Goal: Information Seeking & Learning: Check status

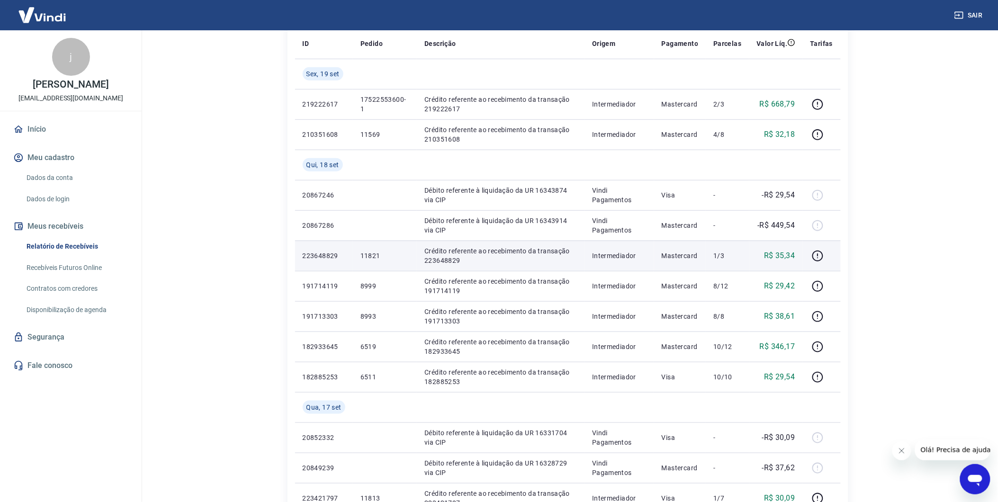
scroll to position [158, 0]
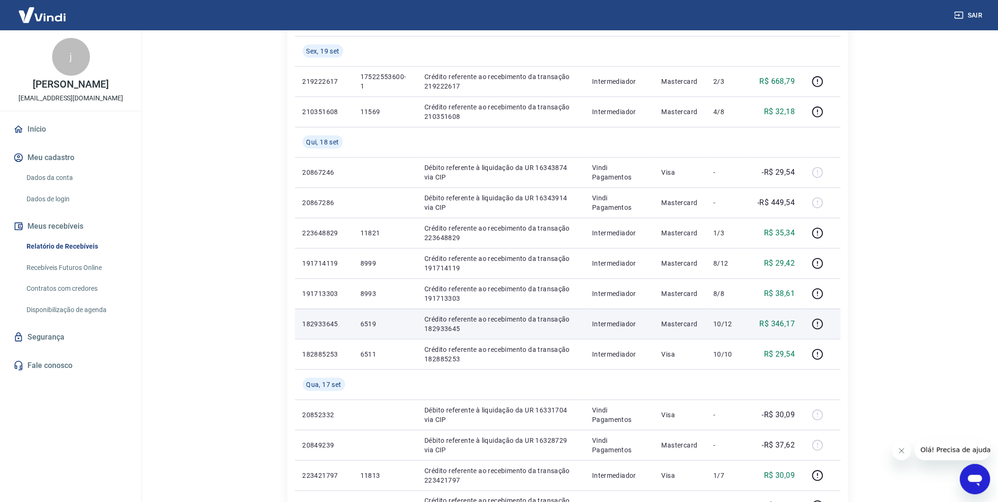
click at [792, 323] on p "R$ 346,17" at bounding box center [778, 323] width 36 height 11
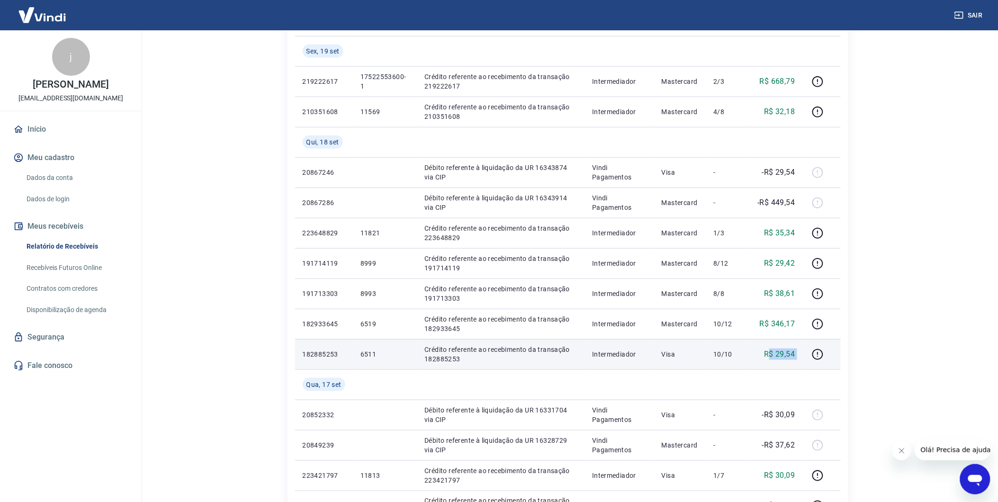
drag, startPoint x: 768, startPoint y: 351, endPoint x: 807, endPoint y: 351, distance: 38.8
click at [807, 351] on tr "182885253 6511 Crédito referente ao recebimento da transação 182885253 Intermed…" at bounding box center [568, 354] width 546 height 30
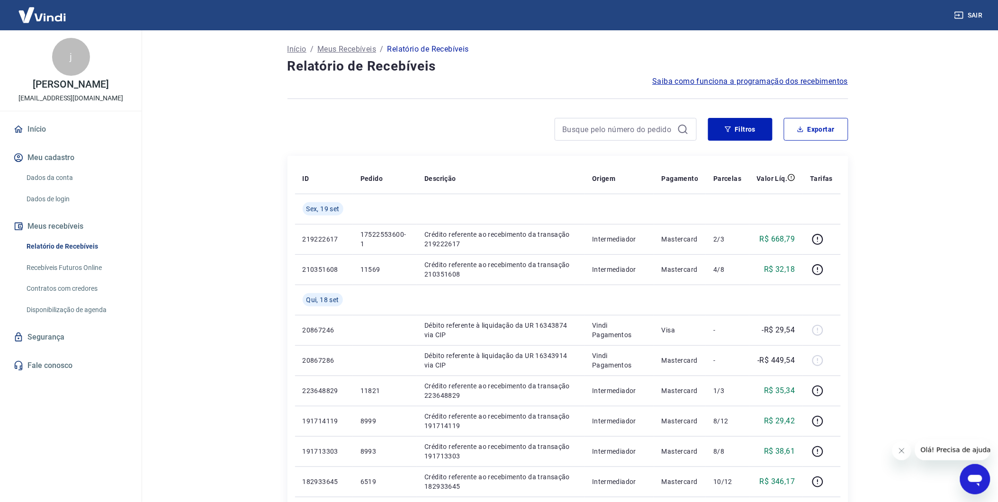
scroll to position [210, 0]
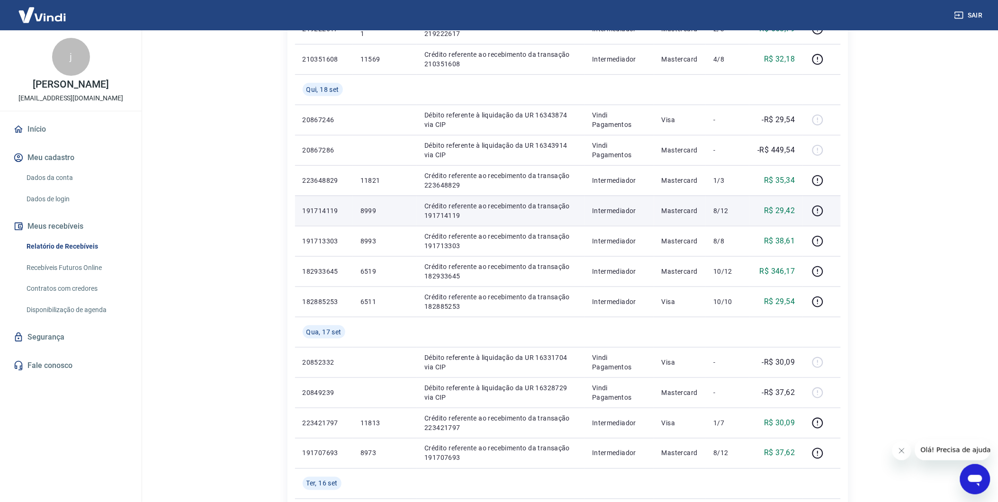
drag, startPoint x: 774, startPoint y: 176, endPoint x: 766, endPoint y: 213, distance: 37.8
click at [773, 176] on p "R$ 35,34" at bounding box center [779, 180] width 31 height 11
click at [765, 210] on p "R$ 29,42" at bounding box center [779, 210] width 31 height 11
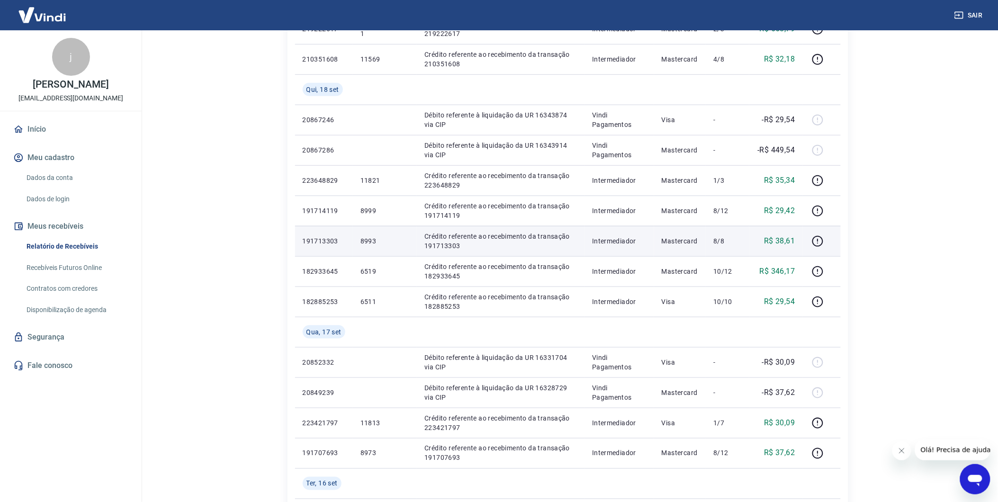
click at [765, 242] on p "R$ 38,61" at bounding box center [779, 240] width 31 height 11
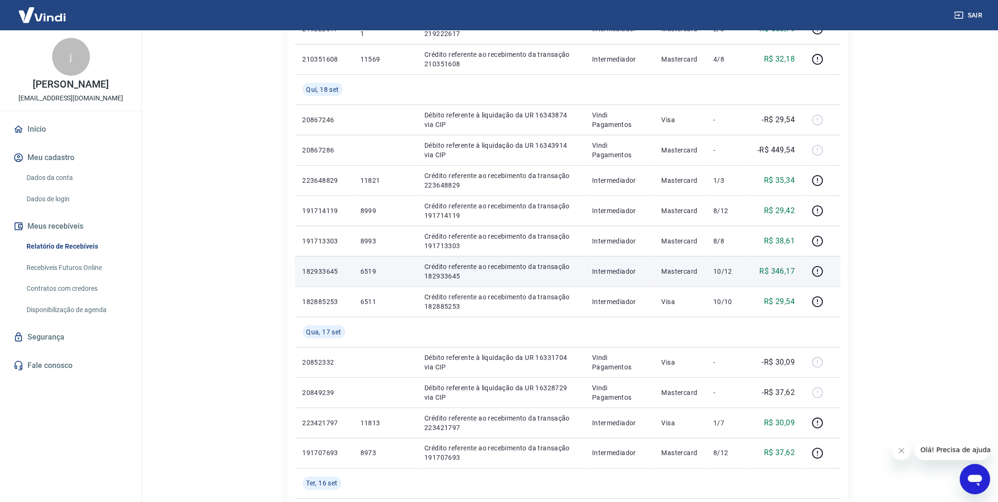
click at [765, 271] on p "R$ 346,17" at bounding box center [778, 271] width 36 height 11
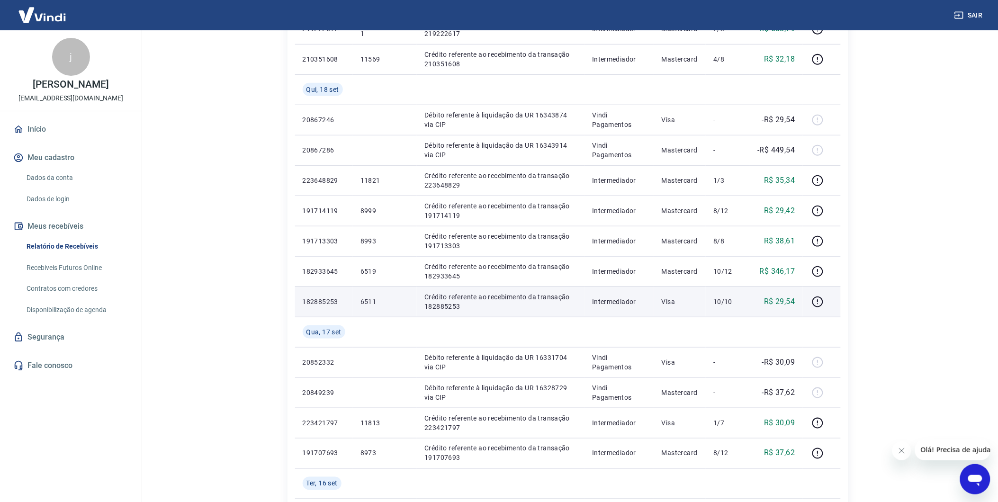
click at [774, 297] on p "R$ 29,54" at bounding box center [779, 301] width 31 height 11
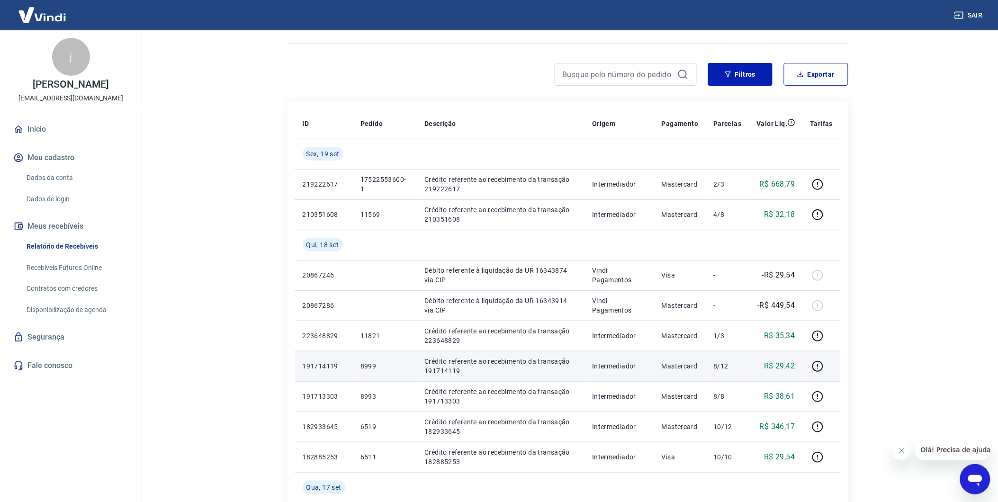
scroll to position [53, 0]
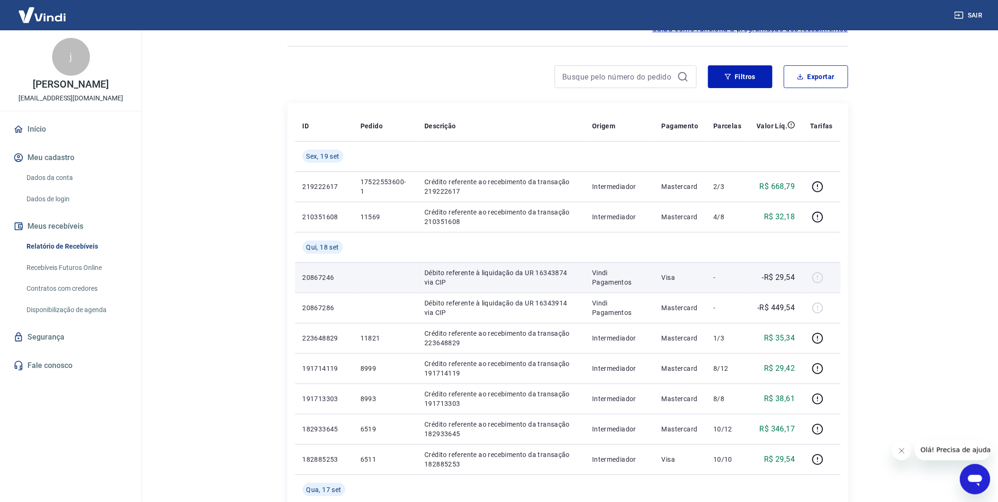
click at [585, 268] on td "Débito referente à liquidação da UR 16343874 via CIP" at bounding box center [501, 277] width 168 height 30
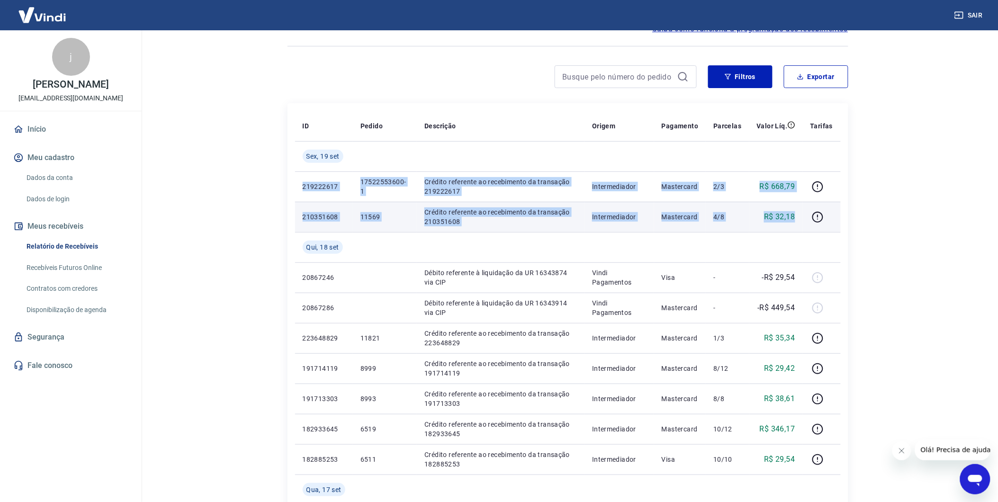
drag, startPoint x: 504, startPoint y: 190, endPoint x: 798, endPoint y: 215, distance: 295.2
click at [798, 215] on tbody "[DATE] 219222617 17522553600-1 Crédito referente ao recebimento da transação 21…" at bounding box center [568, 505] width 546 height 728
copy tbody "219222617 17522553600-1 Crédito referente ao recebimento da transação 219222617…"
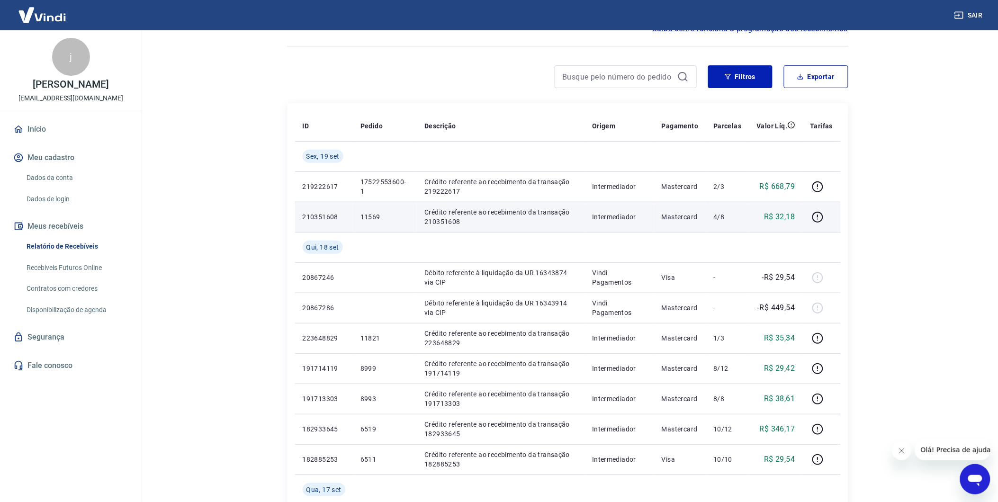
click at [721, 277] on p "-" at bounding box center [727, 277] width 28 height 9
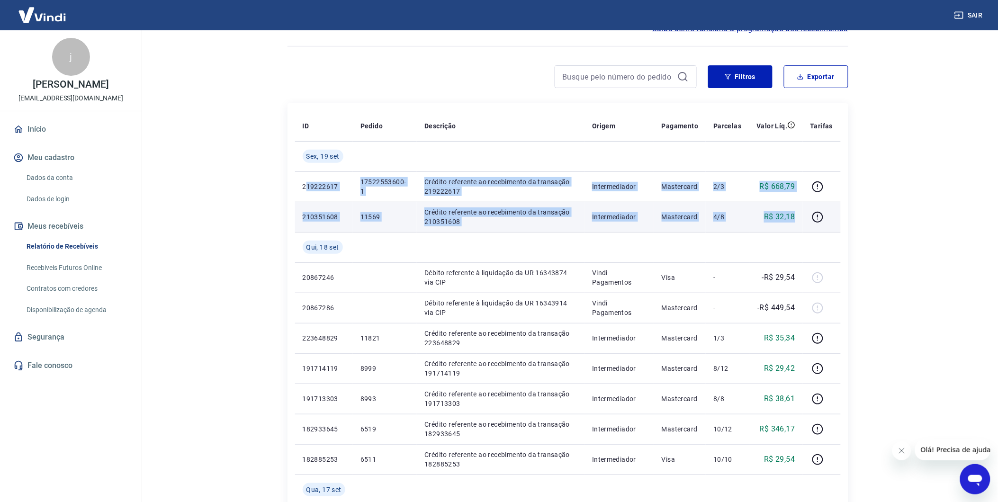
drag, startPoint x: 307, startPoint y: 182, endPoint x: 800, endPoint y: 218, distance: 493.9
click at [800, 218] on tbody "[DATE] 219222617 17522553600-1 Crédito referente ao recebimento da transação 21…" at bounding box center [568, 505] width 546 height 728
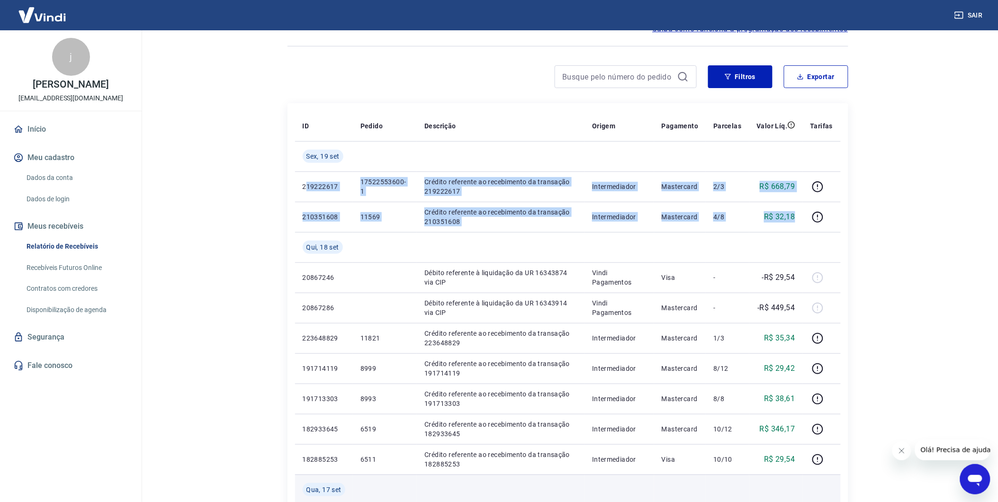
copy tbody "19222617 17522553600-1 Crédito referente ao recebimento da transação 219222617 …"
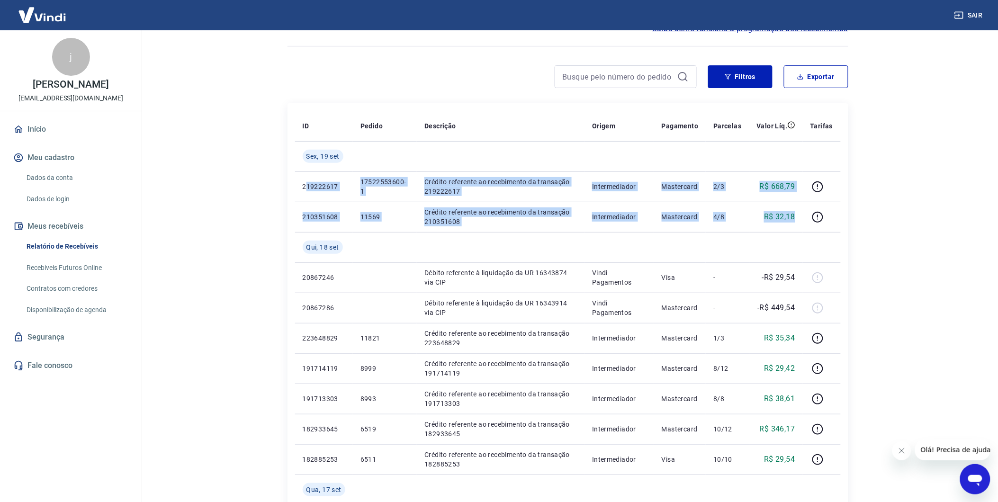
copy tbody "19222617 17522553600-1 Crédito referente ao recebimento da transação 219222617 …"
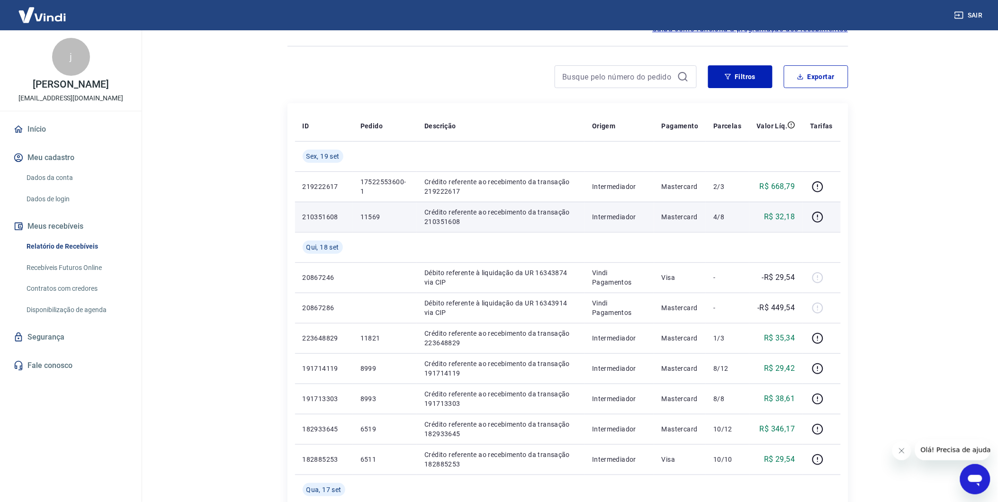
click at [400, 244] on td at bounding box center [385, 247] width 64 height 30
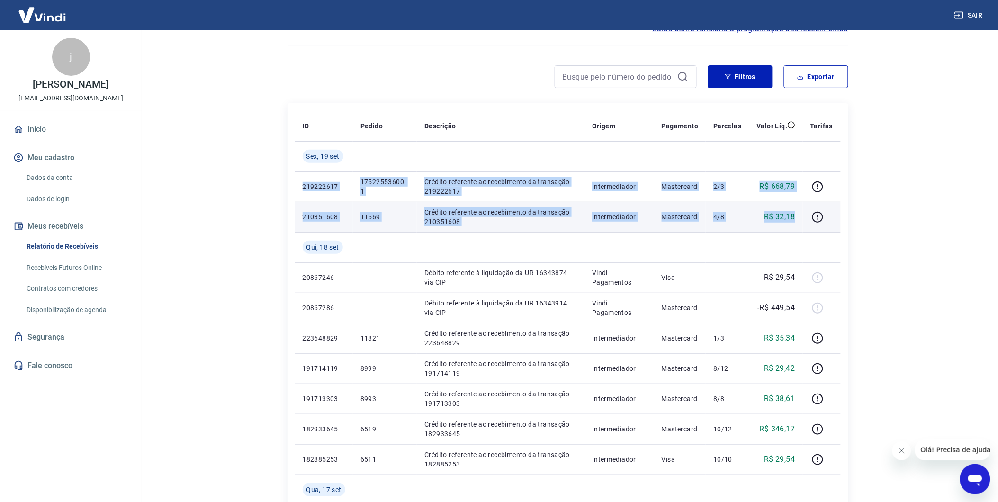
drag, startPoint x: 302, startPoint y: 188, endPoint x: 801, endPoint y: 218, distance: 499.7
click at [801, 218] on tbody "[DATE] 219222617 17522553600-1 Crédito referente ao recebimento da transação 21…" at bounding box center [568, 505] width 546 height 728
copy tbody "219222617 17522553600-1 Crédito referente ao recebimento da transação 219222617…"
